Goal: Complete application form

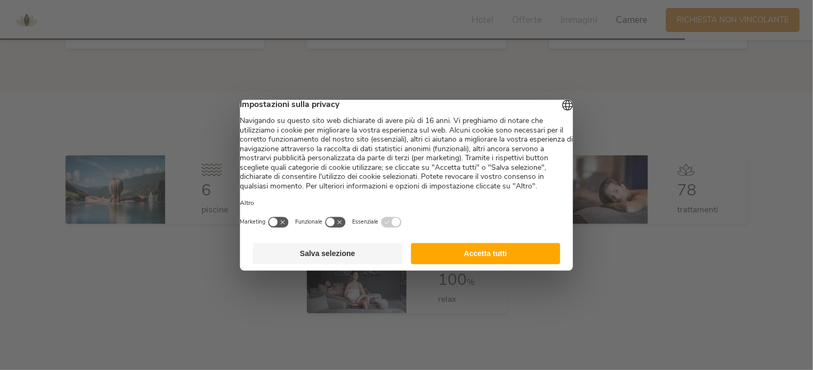
scroll to position [2878, 0]
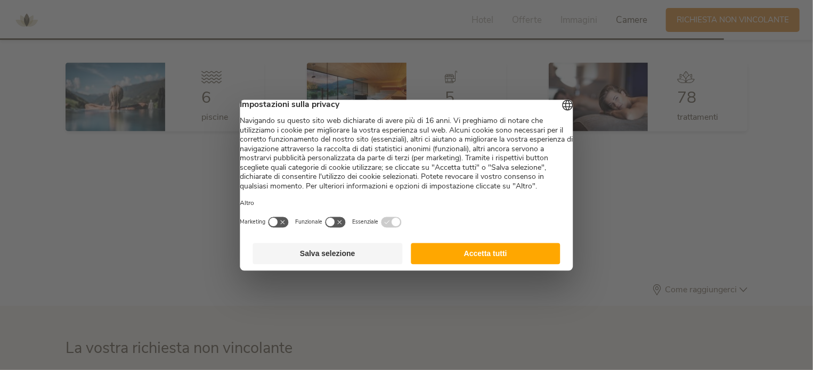
click at [448, 264] on button "Accetta tutti" at bounding box center [486, 253] width 150 height 21
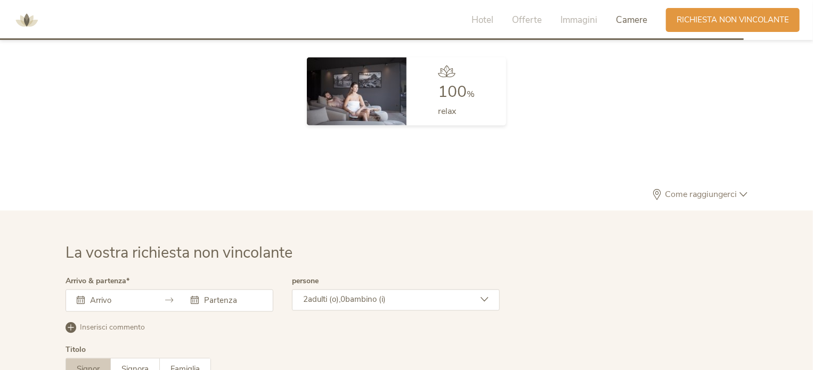
scroll to position [3037, 0]
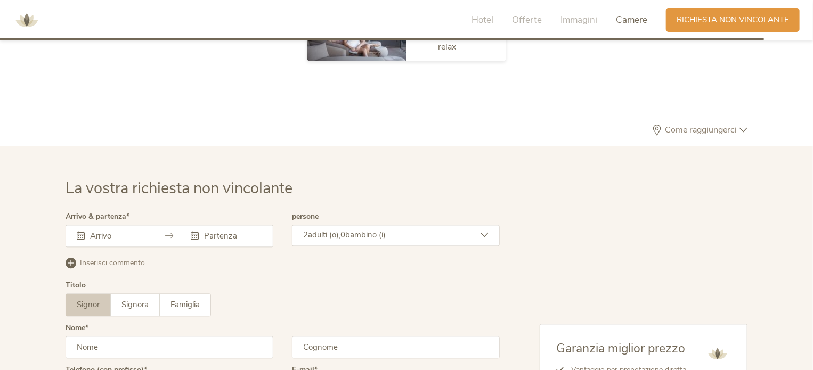
click at [91, 232] on input "text" at bounding box center [117, 236] width 61 height 11
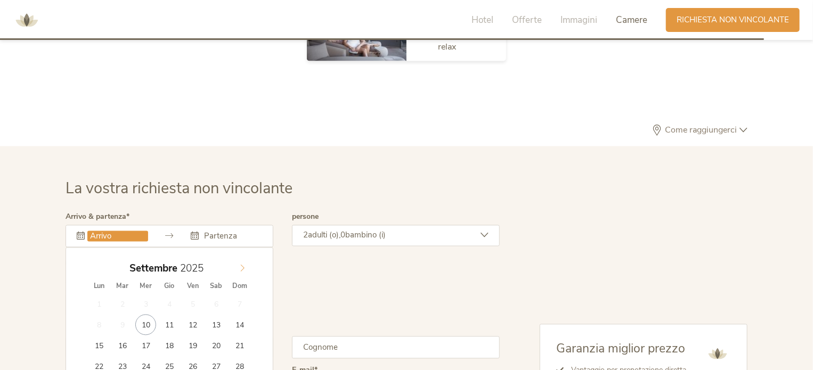
click at [241, 266] on icon at bounding box center [242, 268] width 7 height 7
type input "2026"
click at [241, 266] on icon at bounding box center [242, 268] width 7 height 7
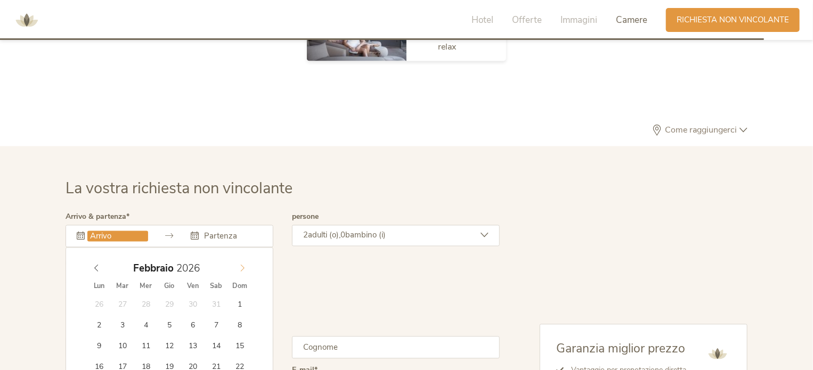
click at [241, 266] on icon at bounding box center [242, 268] width 7 height 7
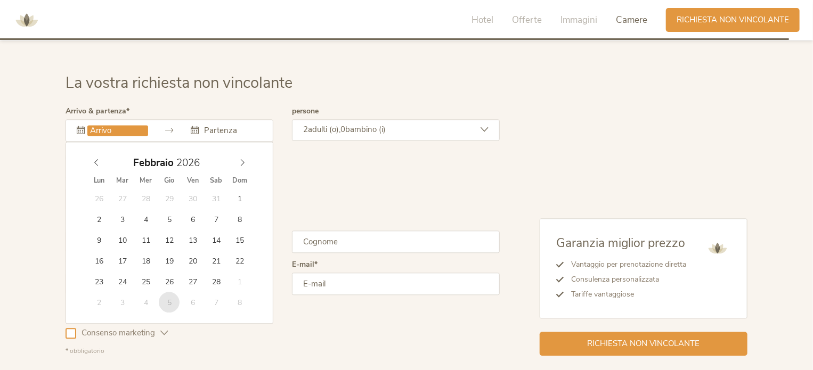
scroll to position [3144, 0]
type input "[DATE]"
type input "2026"
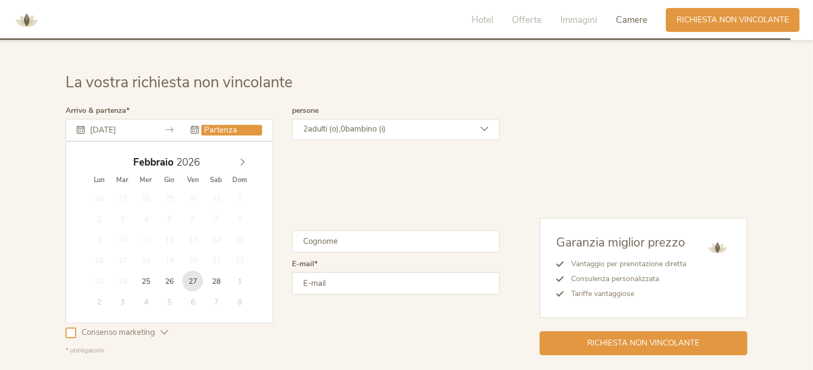
type input "[DATE]"
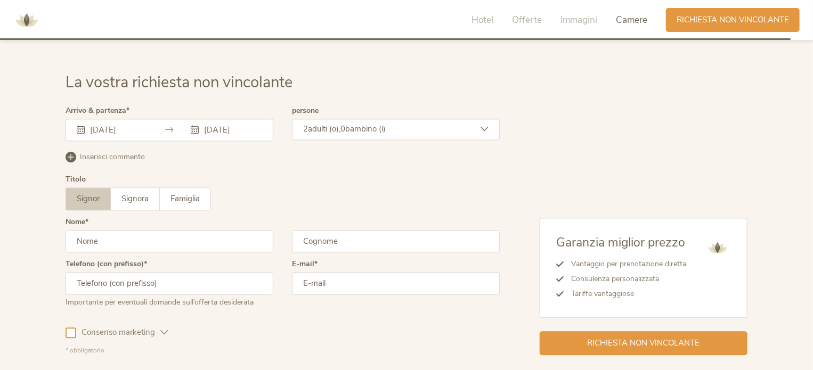
click at [151, 241] on input "text" at bounding box center [169, 241] width 208 height 22
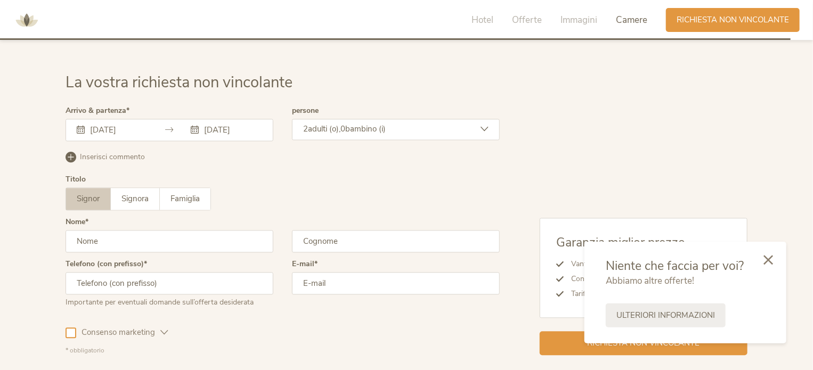
type input "[PERSON_NAME]"
type input "MUNARI"
click at [337, 289] on input "email" at bounding box center [396, 283] width 208 height 22
click at [338, 287] on input "email" at bounding box center [396, 283] width 208 height 22
click at [335, 288] on input "[DOMAIN_NAME]@e" at bounding box center [396, 283] width 208 height 22
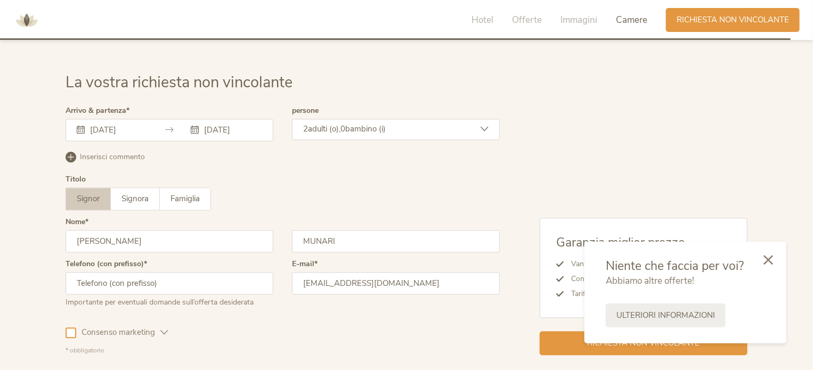
type input "[EMAIL_ADDRESS][DOMAIN_NAME]"
click at [344, 318] on div "Consenso marketing Consenso profilazione" at bounding box center [282, 330] width 434 height 31
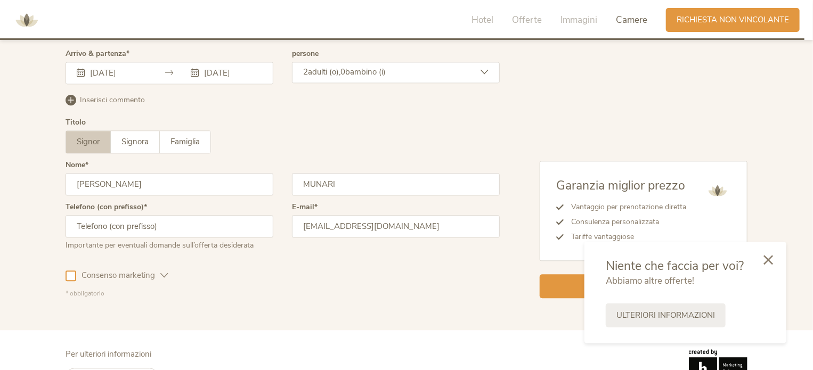
scroll to position [3233, 0]
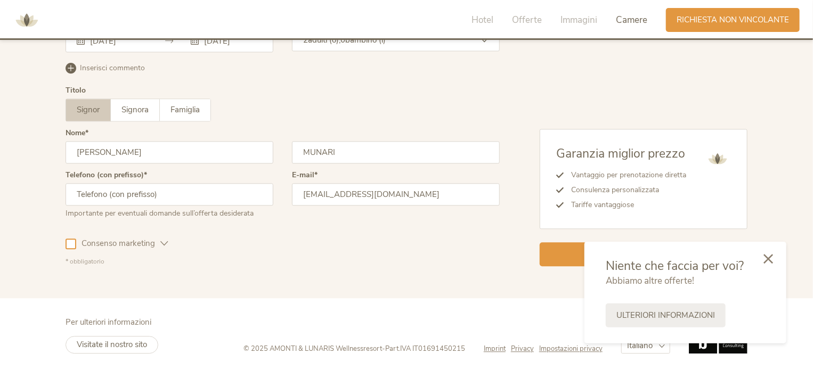
click at [769, 257] on icon at bounding box center [768, 259] width 10 height 10
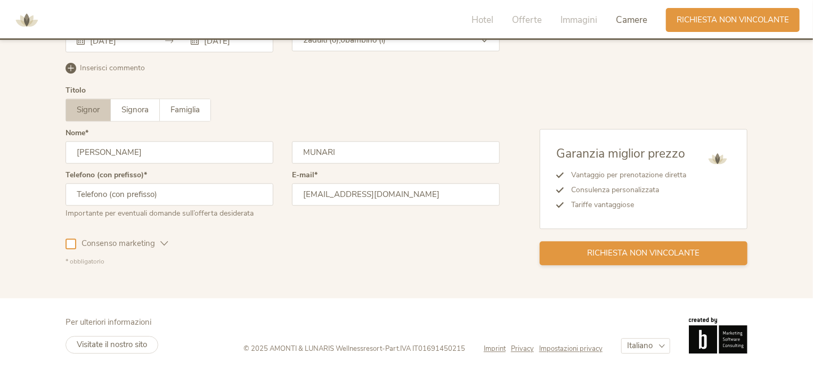
click at [666, 255] on span "Richiesta non vincolante" at bounding box center [643, 253] width 112 height 11
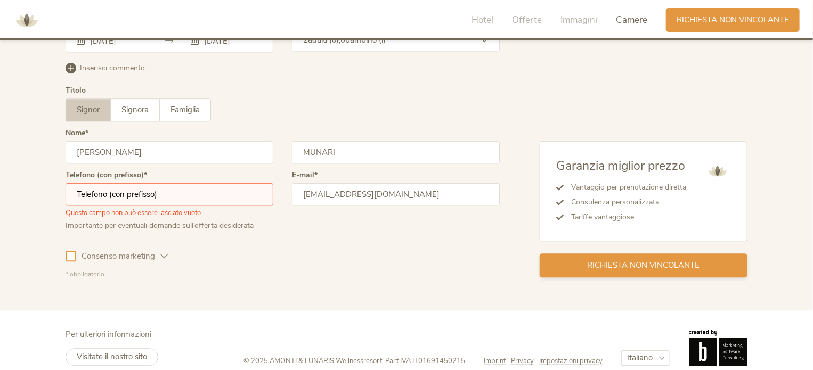
scroll to position [3245, 0]
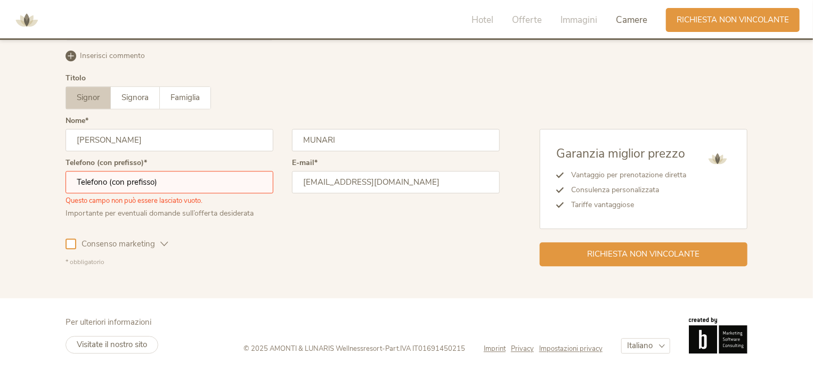
click at [173, 183] on input "text" at bounding box center [169, 182] width 208 height 22
click at [77, 178] on input "3384051805" at bounding box center [169, 182] width 208 height 22
type input "[PHONE_NUMBER]"
click at [439, 236] on div "Consenso marketing Consenso profilazione" at bounding box center [282, 242] width 434 height 31
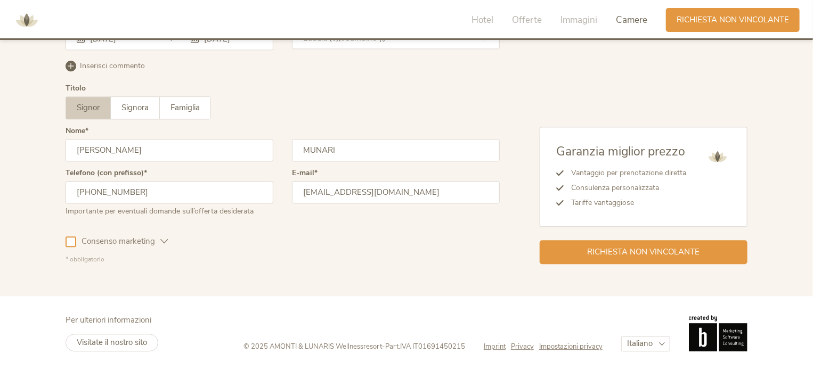
scroll to position [3233, 0]
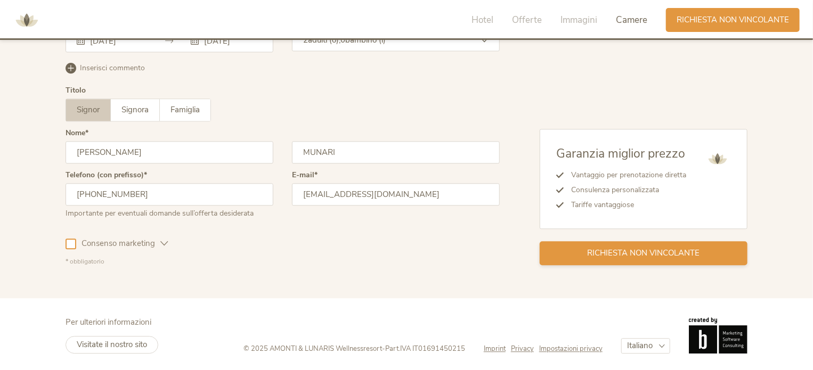
click at [567, 247] on div "Richiesta non vincolante" at bounding box center [643, 253] width 208 height 24
